Goal: Book appointment/travel/reservation

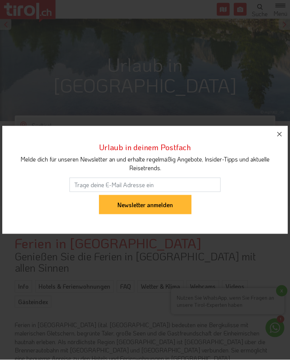
scroll to position [154, 0]
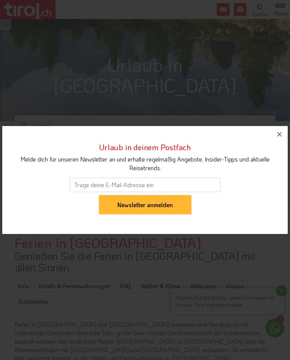
click at [272, 139] on button "button" at bounding box center [279, 134] width 17 height 17
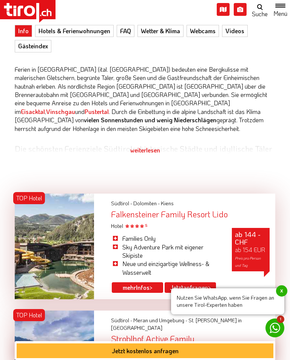
scroll to position [515, 0]
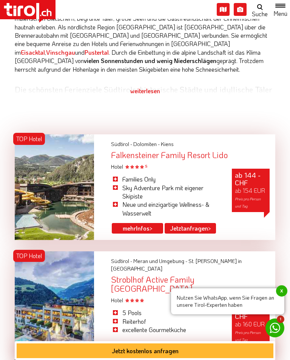
click at [120, 223] on link "mehr Infos >" at bounding box center [137, 228] width 51 height 11
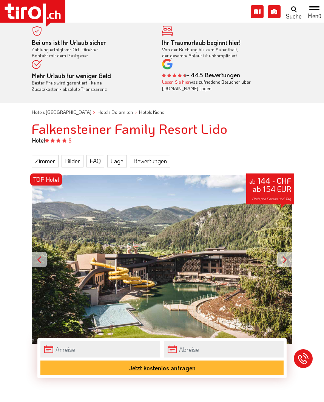
click at [282, 258] on div at bounding box center [284, 259] width 15 height 15
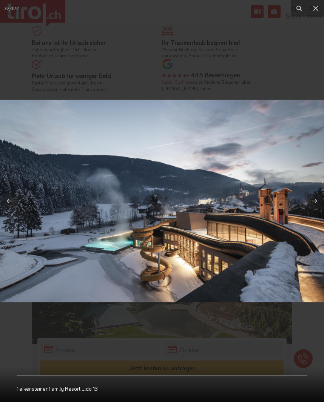
click at [314, 8] on icon at bounding box center [315, 8] width 9 height 9
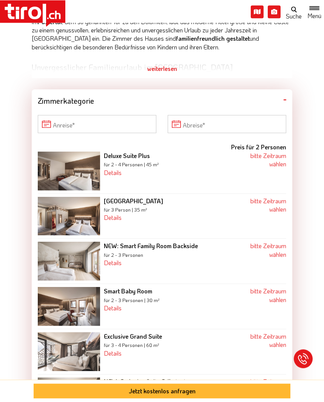
scroll to position [439, 0]
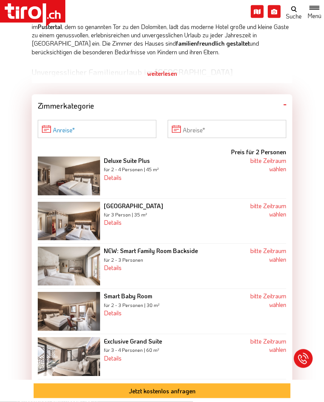
click at [71, 123] on input "Anreise" at bounding box center [97, 129] width 118 height 18
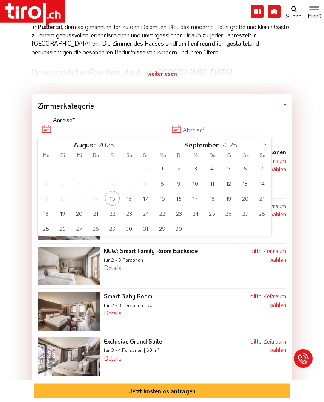
scroll to position [439, 0]
click at [262, 144] on icon at bounding box center [264, 143] width 5 height 5
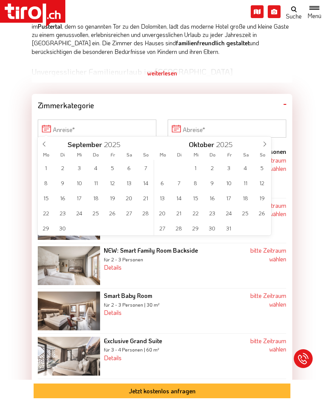
click at [261, 146] on span at bounding box center [264, 142] width 13 height 13
click at [261, 144] on span at bounding box center [264, 142] width 13 height 13
type input "2026"
click at [261, 146] on span at bounding box center [264, 142] width 13 height 13
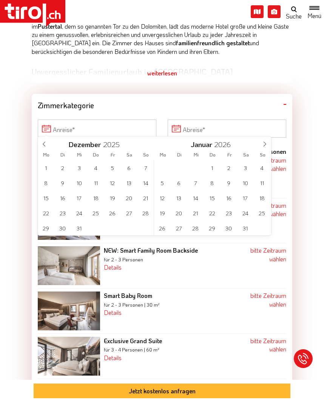
type input "2026"
click at [260, 145] on span at bounding box center [264, 142] width 13 height 13
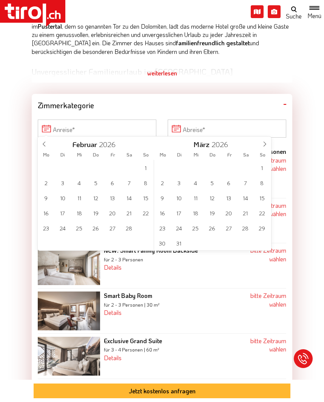
click at [260, 146] on span at bounding box center [264, 142] width 13 height 13
click at [260, 144] on span at bounding box center [264, 142] width 13 height 13
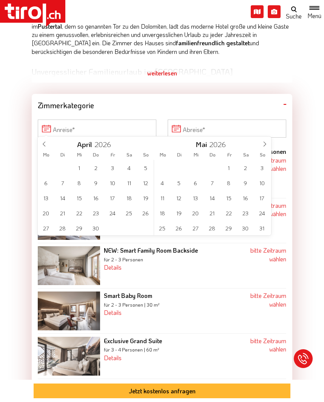
click at [261, 144] on span at bounding box center [264, 142] width 13 height 13
click at [260, 144] on span at bounding box center [264, 142] width 13 height 13
click at [245, 169] on span "4" at bounding box center [245, 167] width 15 height 15
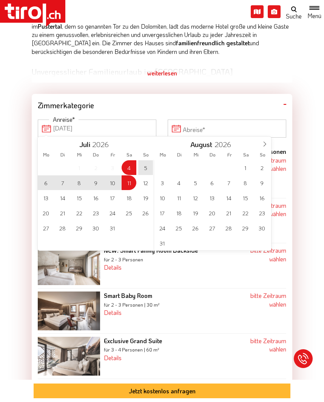
click at [130, 181] on span "11" at bounding box center [128, 182] width 15 height 15
type input "04-07-2026"
type input "[DATE]"
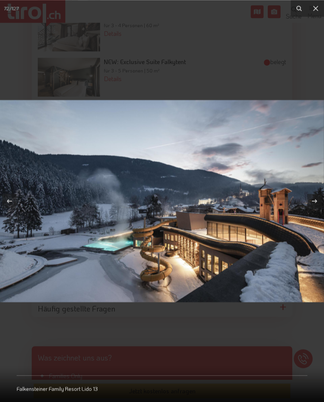
scroll to position [3, 0]
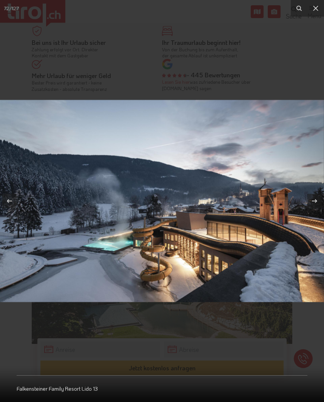
click at [313, 10] on icon at bounding box center [315, 8] width 5 height 5
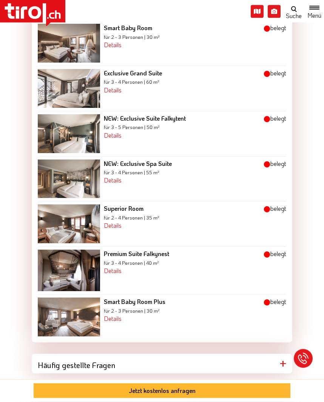
scroll to position [708, 0]
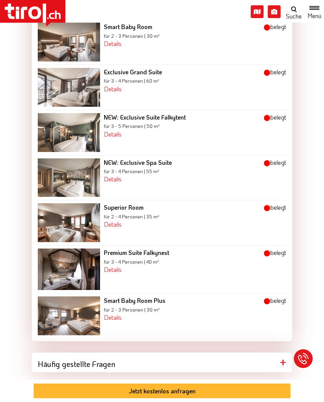
click at [65, 263] on img at bounding box center [69, 268] width 62 height 41
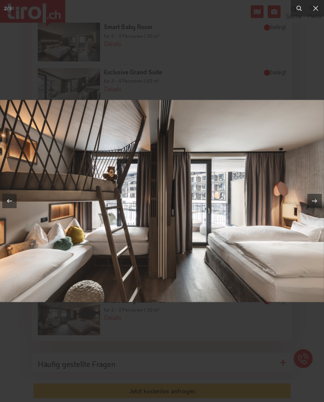
click at [317, 8] on icon at bounding box center [315, 8] width 9 height 9
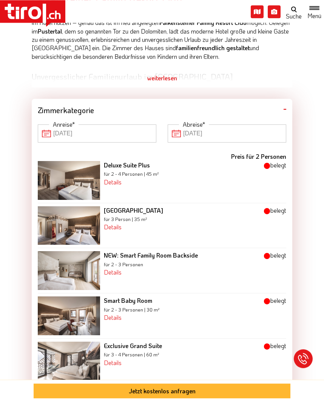
click at [69, 174] on img at bounding box center [69, 180] width 62 height 39
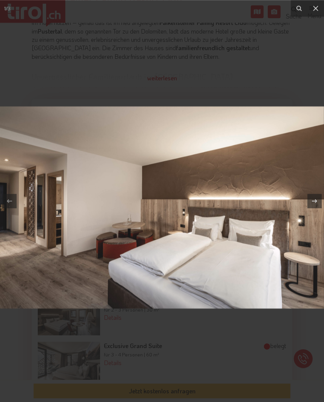
scroll to position [434, 0]
click at [314, 7] on icon at bounding box center [315, 8] width 5 height 5
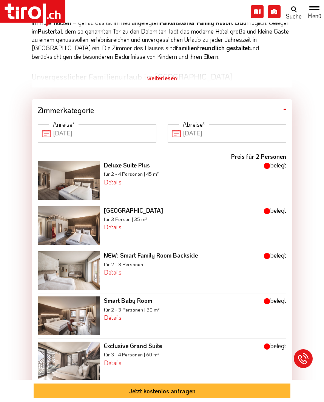
click at [60, 225] on img at bounding box center [69, 225] width 62 height 39
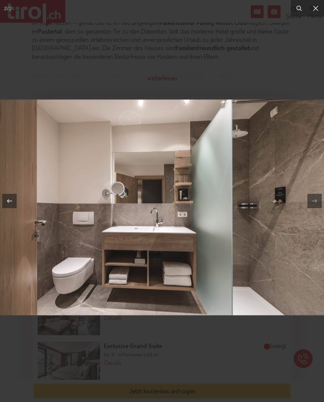
click at [311, 12] on icon at bounding box center [315, 8] width 9 height 9
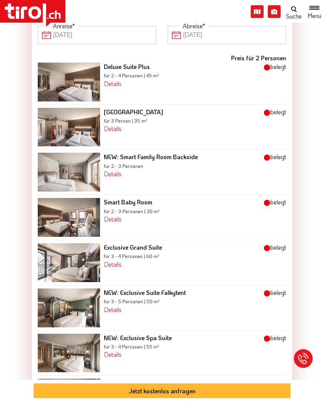
scroll to position [542, 0]
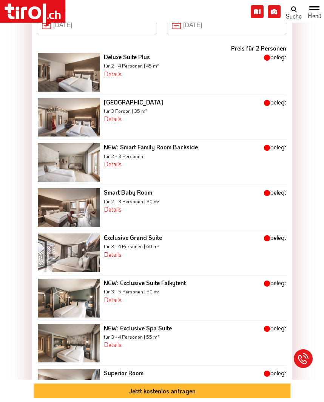
click at [69, 251] on img at bounding box center [69, 252] width 62 height 39
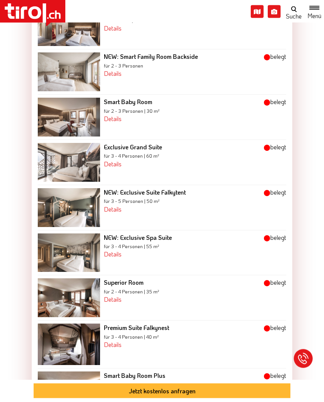
scroll to position [646, 0]
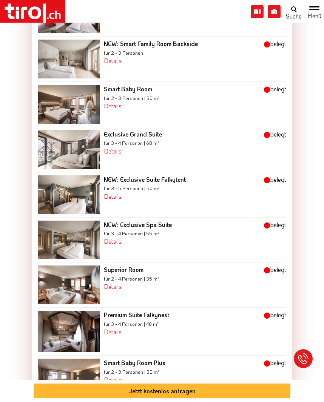
click at [51, 196] on img at bounding box center [69, 194] width 62 height 39
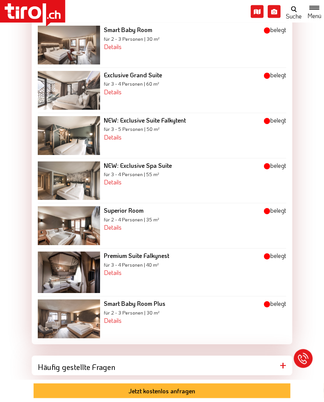
click at [55, 184] on img at bounding box center [69, 180] width 62 height 39
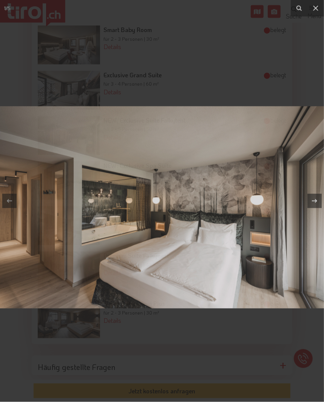
scroll to position [705, 7]
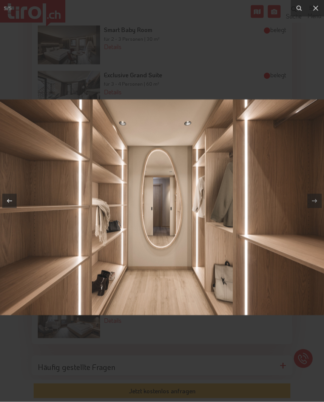
click at [311, 11] on icon at bounding box center [315, 8] width 9 height 9
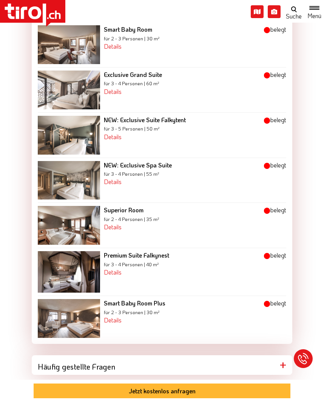
click at [53, 226] on img at bounding box center [69, 225] width 62 height 39
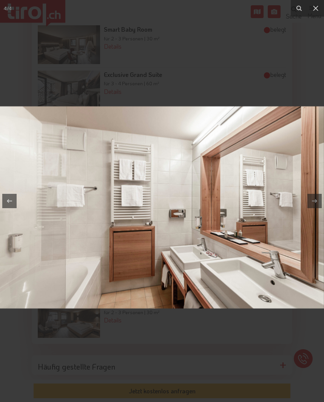
click at [314, 11] on icon at bounding box center [315, 8] width 9 height 9
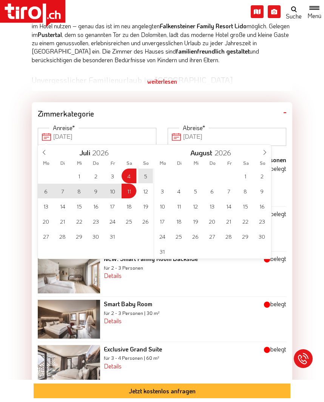
click at [121, 193] on div "29 30 1 2 3 4 5 6 7 8 9 10 11 12 13 14 15 16 17 18 19 20 21 22 23 24 25 26 27 2…" at bounding box center [96, 205] width 116 height 75
click at [123, 190] on div "29 30 1 2 3 4 5 6 7 8 9 10 11 12 13 14 15 16 17 18 19 20 21 22 23 24 25 26 27 2…" at bounding box center [96, 205] width 116 height 75
click at [38, 150] on span at bounding box center [44, 151] width 13 height 13
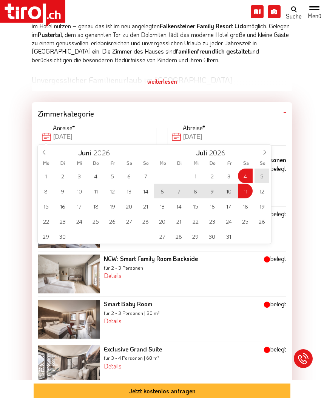
click at [234, 193] on div "29 30 1 2 3 4 5 6 7 8 9 10 11 12 13 14 15 16 17 18 19 20 21 22 23 24 25 26 27 2…" at bounding box center [212, 205] width 116 height 75
click at [235, 190] on div "29 30 1 2 3 4 5 6 7 8 9 10 11 12 13 14 15 16 17 18 19 20 21 22 23 24 25 26 27 2…" at bounding box center [212, 205] width 116 height 75
click at [262, 152] on icon at bounding box center [264, 152] width 5 height 5
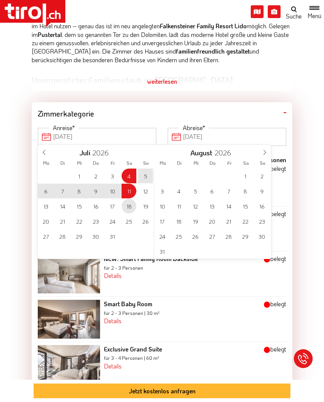
click at [121, 208] on span "18" at bounding box center [128, 206] width 15 height 15
type input "[DATE]"
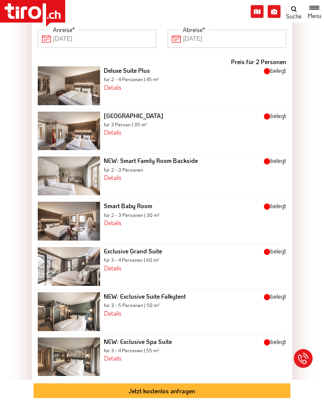
scroll to position [763, 0]
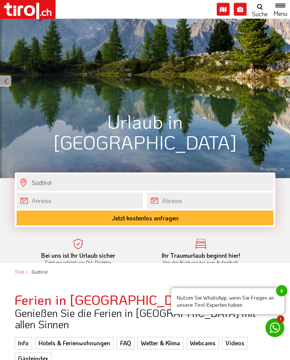
scroll to position [97, 0]
click at [39, 199] on body ".st0{fill:#FFFFFF}.st1{fill:#E31017} Die Region Tirol Nordtirol - Südtirol - Os…" at bounding box center [145, 83] width 290 height 360
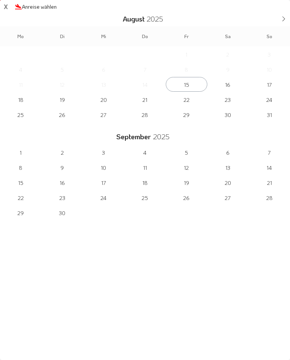
click at [281, 18] on icon at bounding box center [283, 18] width 5 height 5
click at [285, 18] on icon at bounding box center [283, 18] width 5 height 5
click at [280, 18] on span at bounding box center [283, 17] width 13 height 13
click at [281, 18] on icon at bounding box center [283, 18] width 5 height 5
type input "2026"
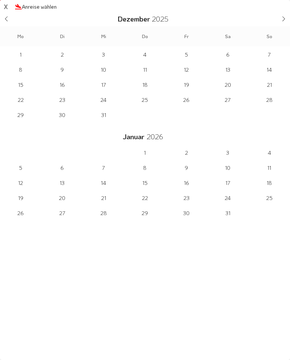
click at [281, 17] on icon at bounding box center [283, 18] width 5 height 5
type input "2026"
click at [284, 17] on icon at bounding box center [283, 18] width 5 height 5
click at [281, 18] on icon at bounding box center [283, 18] width 5 height 5
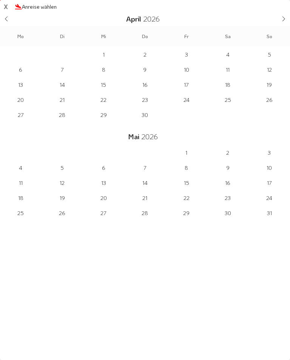
click at [281, 18] on icon at bounding box center [283, 18] width 5 height 5
click at [281, 17] on icon at bounding box center [283, 18] width 5 height 5
click at [229, 169] on span "11" at bounding box center [227, 167] width 41 height 15
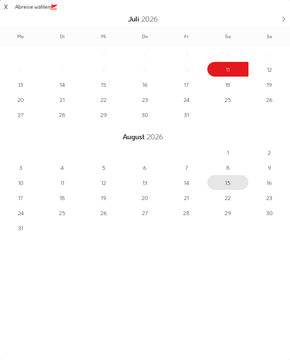
click at [229, 182] on span "15" at bounding box center [227, 182] width 41 height 15
type input "11-07-2026"
type input "15-08-2026"
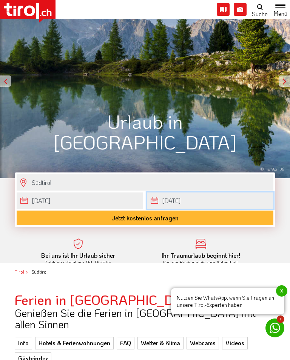
click at [237, 202] on body ".st0{fill:#FFFFFF}.st1{fill:#E31017} Die Region Tirol Nordtirol - Südtirol - Os…" at bounding box center [145, 83] width 290 height 360
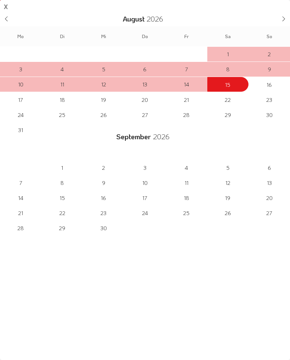
click at [8, 17] on icon at bounding box center [6, 18] width 5 height 5
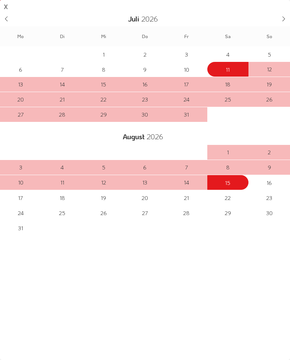
click at [228, 85] on span "18" at bounding box center [227, 84] width 41 height 15
type input "11-07-2026"
type input "18-07-2026"
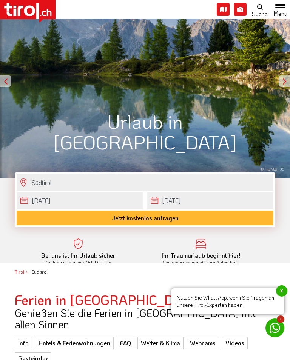
click at [277, 296] on span "x" at bounding box center [281, 290] width 11 height 11
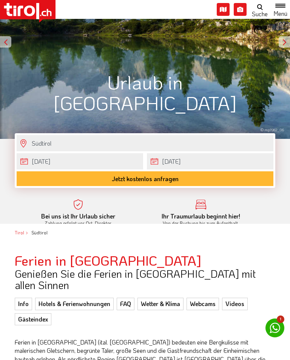
scroll to position [117, 0]
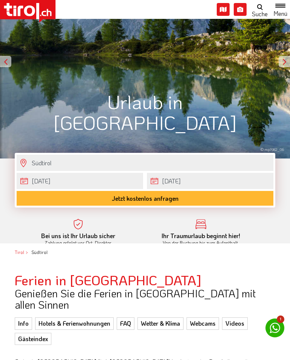
click at [45, 201] on button "Jetzt kostenlos anfragen" at bounding box center [145, 198] width 256 height 15
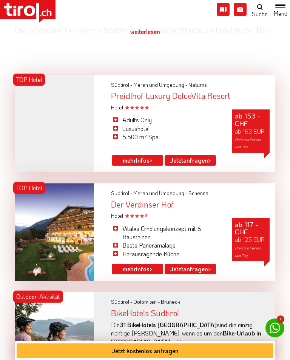
scroll to position [562, 0]
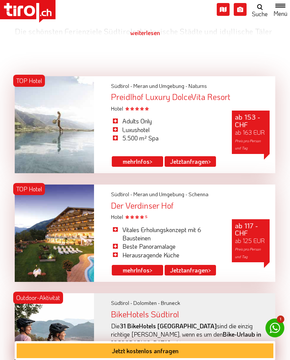
click at [124, 266] on span "mehr" at bounding box center [129, 270] width 13 height 8
click at [129, 266] on span "mehr" at bounding box center [129, 270] width 13 height 8
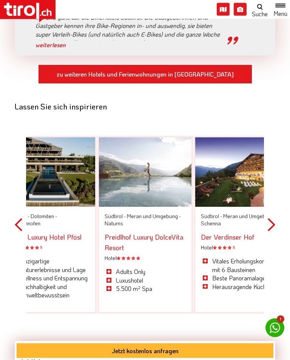
scroll to position [1021, 0]
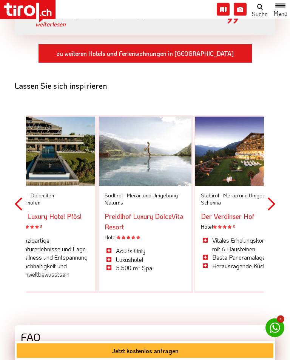
click at [271, 178] on button "Next" at bounding box center [271, 204] width 8 height 220
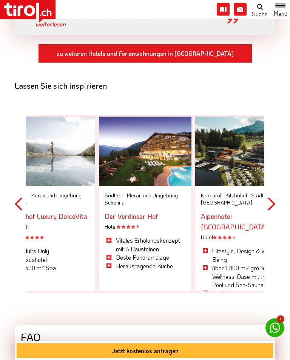
click at [272, 178] on button "Next" at bounding box center [271, 204] width 8 height 220
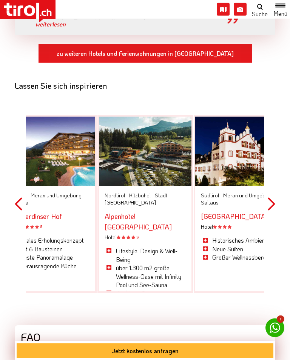
click at [274, 176] on button "Next" at bounding box center [271, 204] width 8 height 220
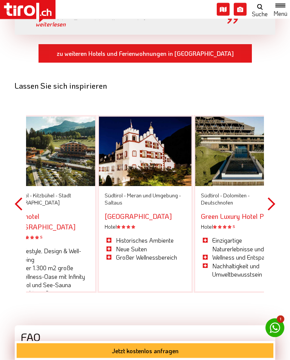
click at [273, 177] on button "Next" at bounding box center [271, 204] width 8 height 220
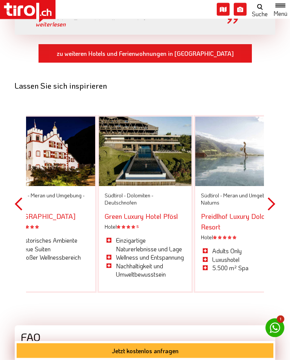
click at [272, 178] on button "Next" at bounding box center [271, 204] width 8 height 220
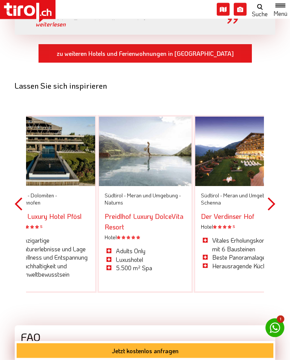
click at [274, 178] on button "Next" at bounding box center [271, 204] width 8 height 220
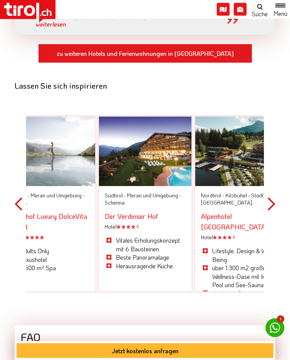
click at [124, 212] on link "Der Verdinser Hof" at bounding box center [131, 216] width 54 height 9
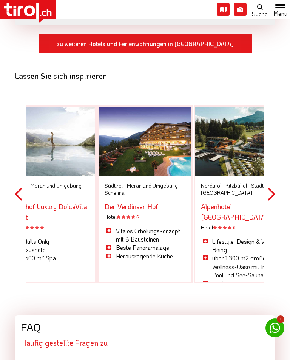
scroll to position [1034, 0]
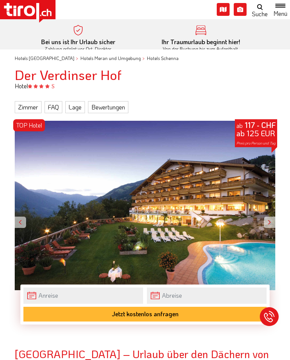
click at [268, 224] on div at bounding box center [269, 221] width 11 height 11
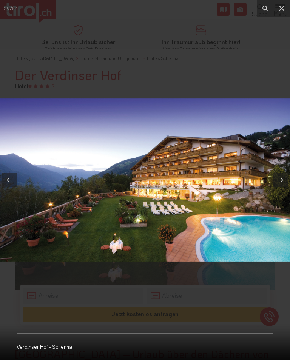
click at [278, 9] on icon at bounding box center [281, 8] width 9 height 9
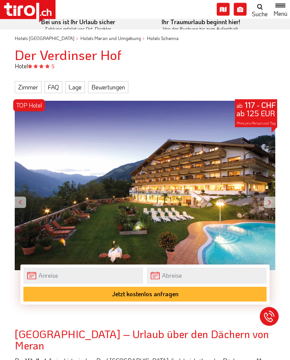
scroll to position [24, 0]
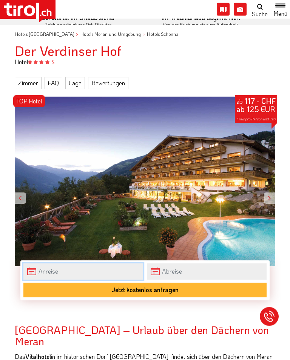
click at [37, 268] on input "text" at bounding box center [83, 272] width 120 height 16
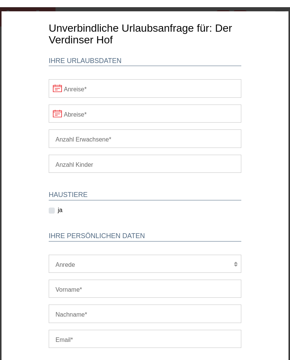
scroll to position [0, 0]
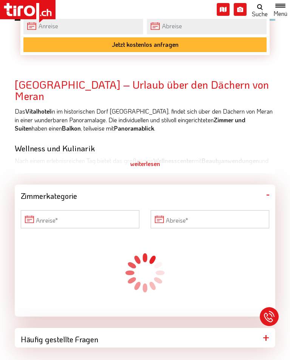
scroll to position [242, 0]
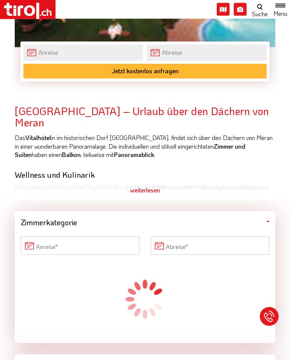
click at [135, 189] on div "weiterlesen" at bounding box center [145, 190] width 260 height 19
click at [142, 190] on div "weiterlesen" at bounding box center [145, 190] width 260 height 19
click at [147, 192] on div "weiterlesen" at bounding box center [145, 190] width 260 height 19
click at [146, 192] on div "weiterlesen" at bounding box center [145, 190] width 260 height 19
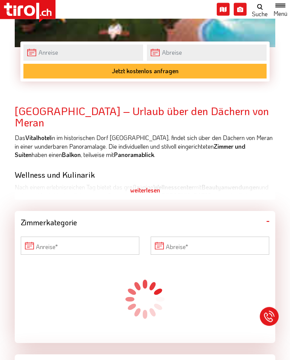
click at [146, 192] on div "weiterlesen" at bounding box center [145, 190] width 260 height 19
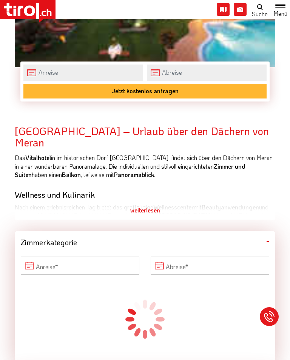
scroll to position [225, 0]
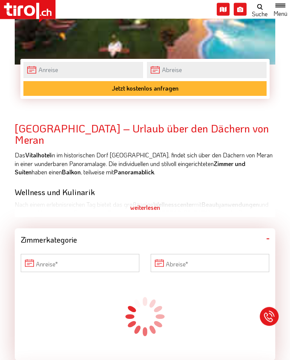
click at [144, 203] on div "weiterlesen" at bounding box center [145, 207] width 260 height 19
click at [143, 206] on div "weiterlesen" at bounding box center [145, 207] width 260 height 19
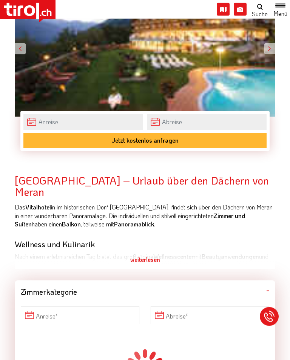
scroll to position [174, 0]
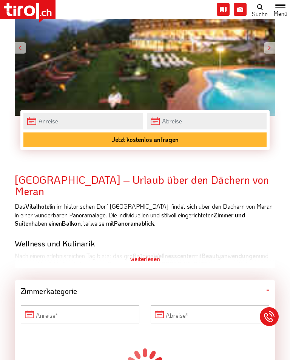
click at [143, 260] on div "weiterlesen" at bounding box center [145, 258] width 260 height 19
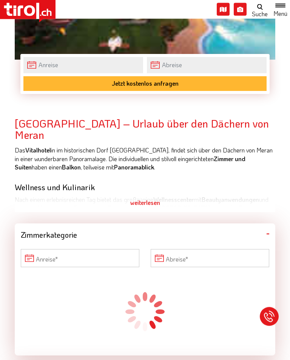
click at [76, 293] on div at bounding box center [145, 311] width 248 height 75
click at [75, 293] on div at bounding box center [145, 311] width 248 height 75
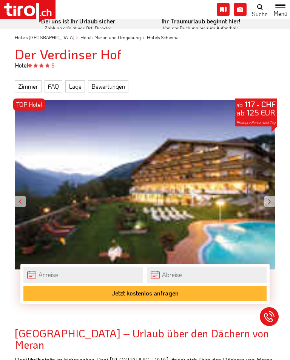
scroll to position [0, 0]
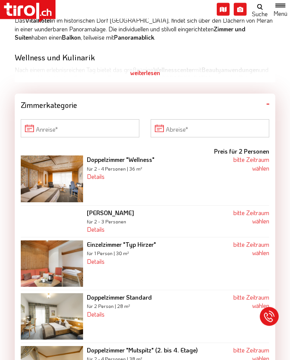
scroll to position [361, 0]
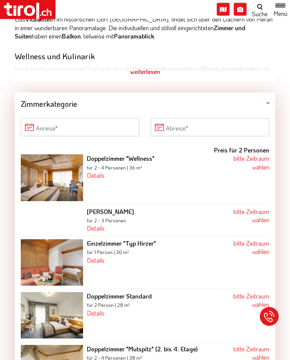
click at [53, 177] on img at bounding box center [52, 178] width 62 height 46
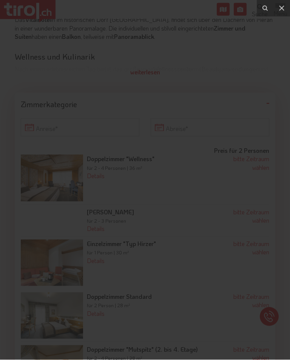
scroll to position [361, 0]
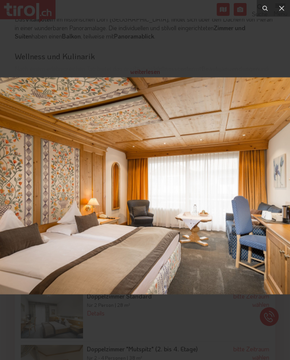
click at [279, 11] on icon at bounding box center [281, 8] width 9 height 9
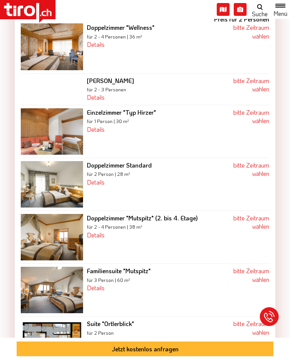
scroll to position [520, 0]
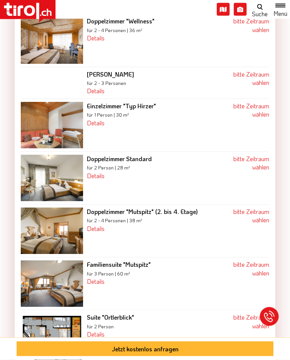
click at [43, 232] on img at bounding box center [52, 231] width 62 height 46
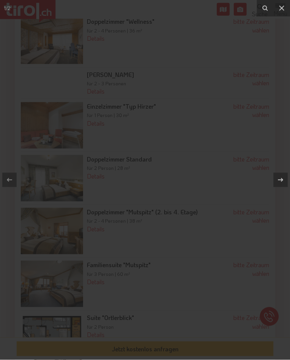
scroll to position [521, 0]
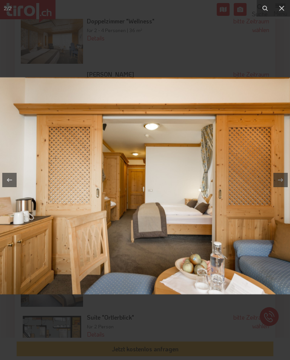
click at [285, 10] on icon at bounding box center [281, 8] width 9 height 9
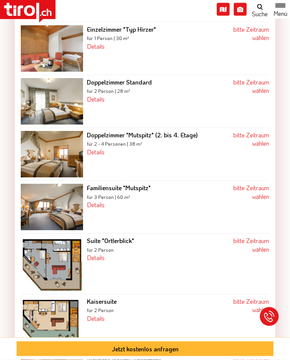
scroll to position [598, 0]
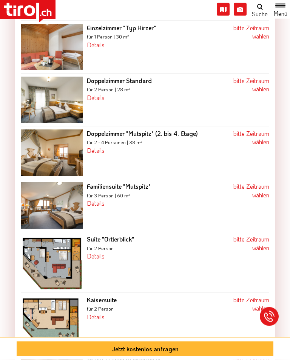
click at [38, 256] on img at bounding box center [52, 262] width 62 height 54
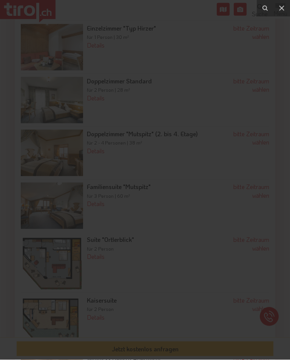
scroll to position [599, 0]
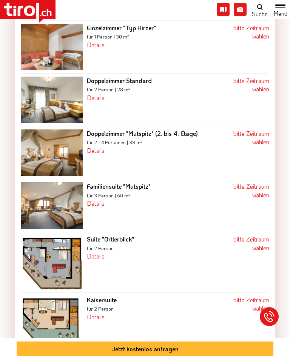
click at [52, 310] on img at bounding box center [52, 322] width 62 height 52
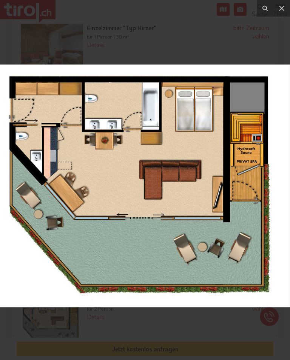
click at [287, 10] on button at bounding box center [281, 8] width 17 height 17
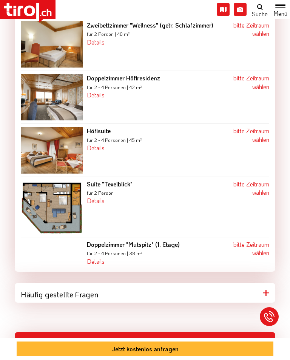
scroll to position [1033, 0]
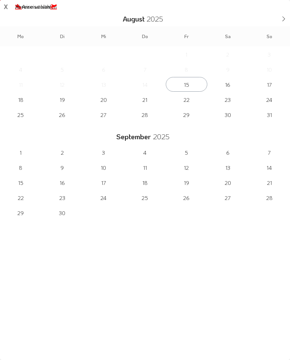
click at [280, 17] on span at bounding box center [283, 17] width 13 height 13
click at [286, 14] on span at bounding box center [283, 17] width 13 height 13
click at [285, 16] on span at bounding box center [283, 17] width 13 height 13
type input "2026"
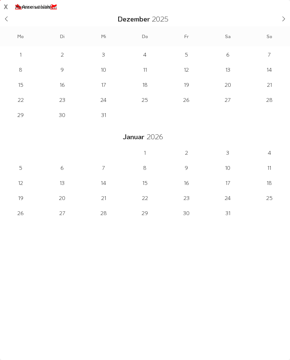
click at [285, 15] on span at bounding box center [283, 17] width 13 height 13
type input "2026"
click at [285, 15] on span at bounding box center [283, 17] width 13 height 13
click at [286, 15] on span at bounding box center [283, 17] width 13 height 13
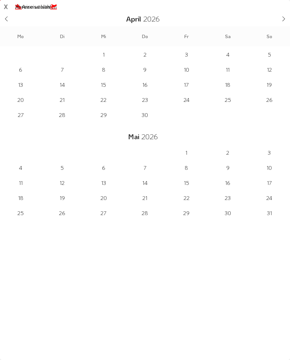
click at [285, 16] on icon at bounding box center [283, 18] width 5 height 5
click at [224, 166] on span "11" at bounding box center [227, 167] width 41 height 15
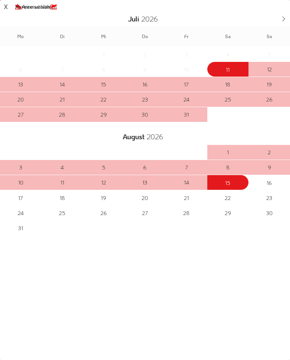
click at [224, 184] on span "15" at bounding box center [227, 182] width 41 height 15
type input "[DATE]"
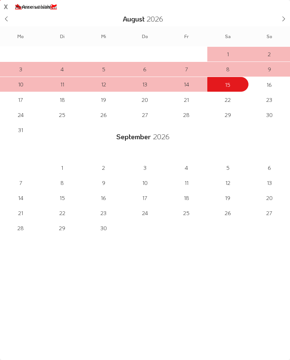
click at [9, 22] on span at bounding box center [6, 17] width 13 height 13
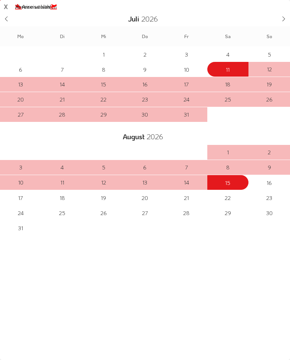
click at [225, 81] on span "18" at bounding box center [227, 84] width 41 height 15
type input "[DATE]"
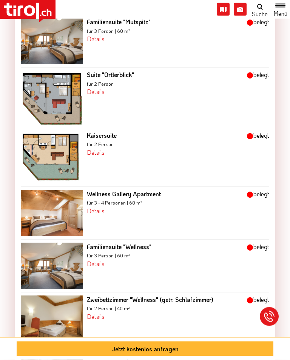
scroll to position [759, 0]
